Goal: Task Accomplishment & Management: Manage account settings

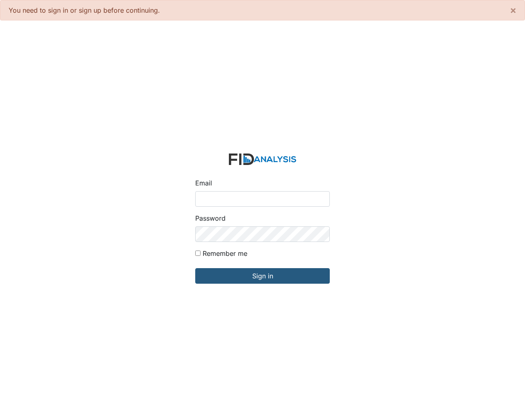
click at [262, 197] on input "Email" at bounding box center [262, 199] width 134 height 16
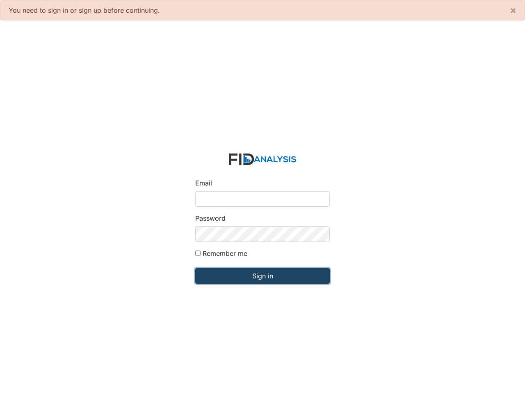
click at [262, 276] on input "Sign in" at bounding box center [262, 276] width 134 height 16
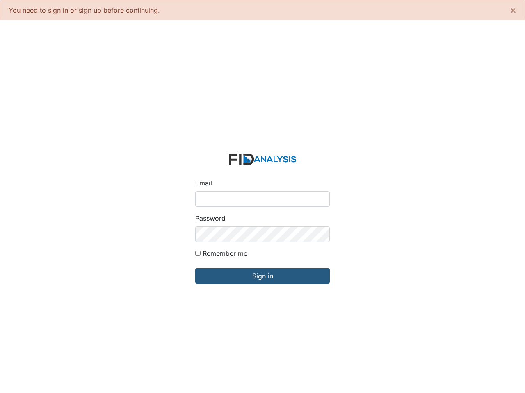
click at [262, 197] on input "Email" at bounding box center [262, 199] width 134 height 16
click at [262, 276] on input "Sign in" at bounding box center [262, 276] width 134 height 16
